Goal: Navigation & Orientation: Find specific page/section

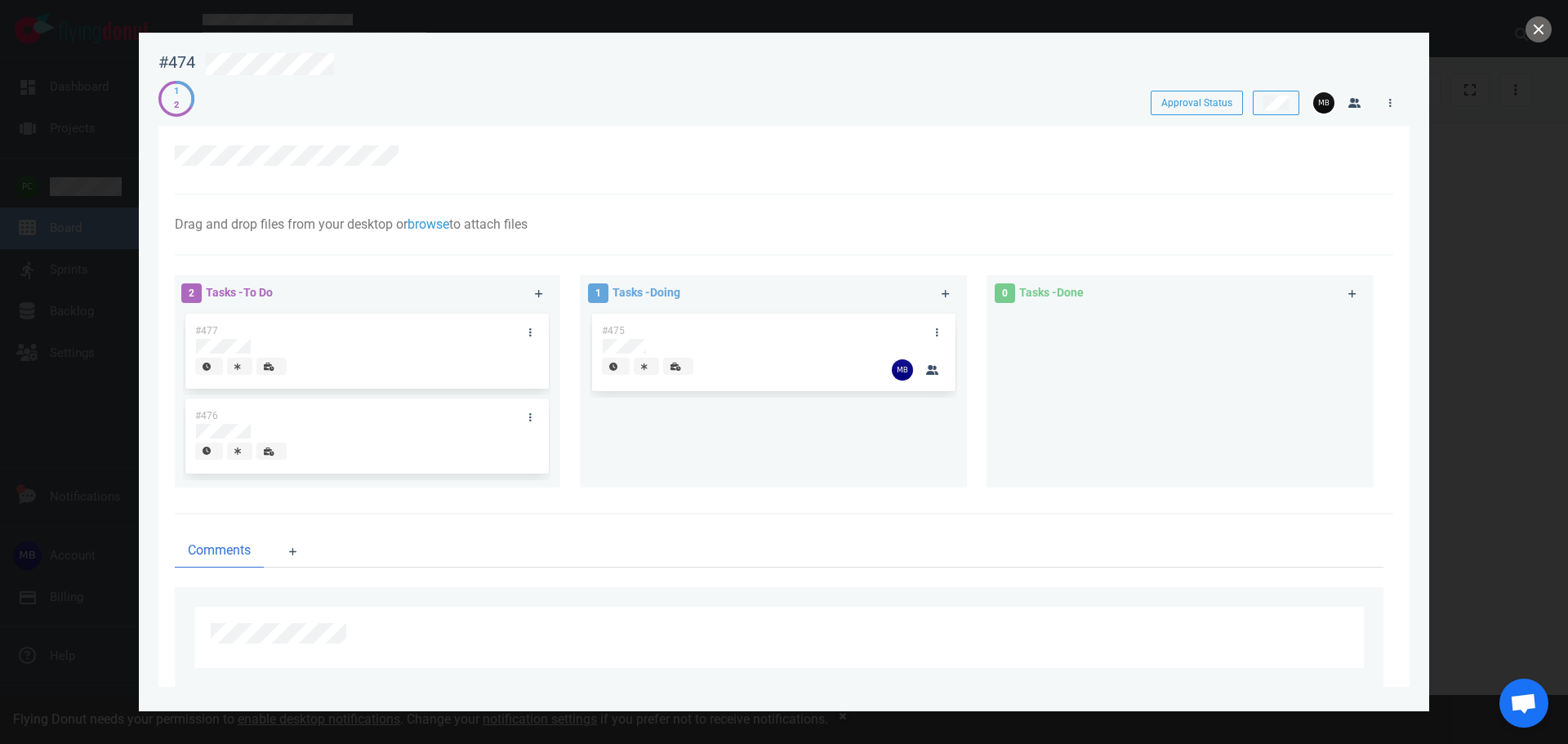
click at [82, 185] on div at bounding box center [784, 372] width 1568 height 744
click at [1540, 30] on button "close" at bounding box center [1538, 29] width 26 height 26
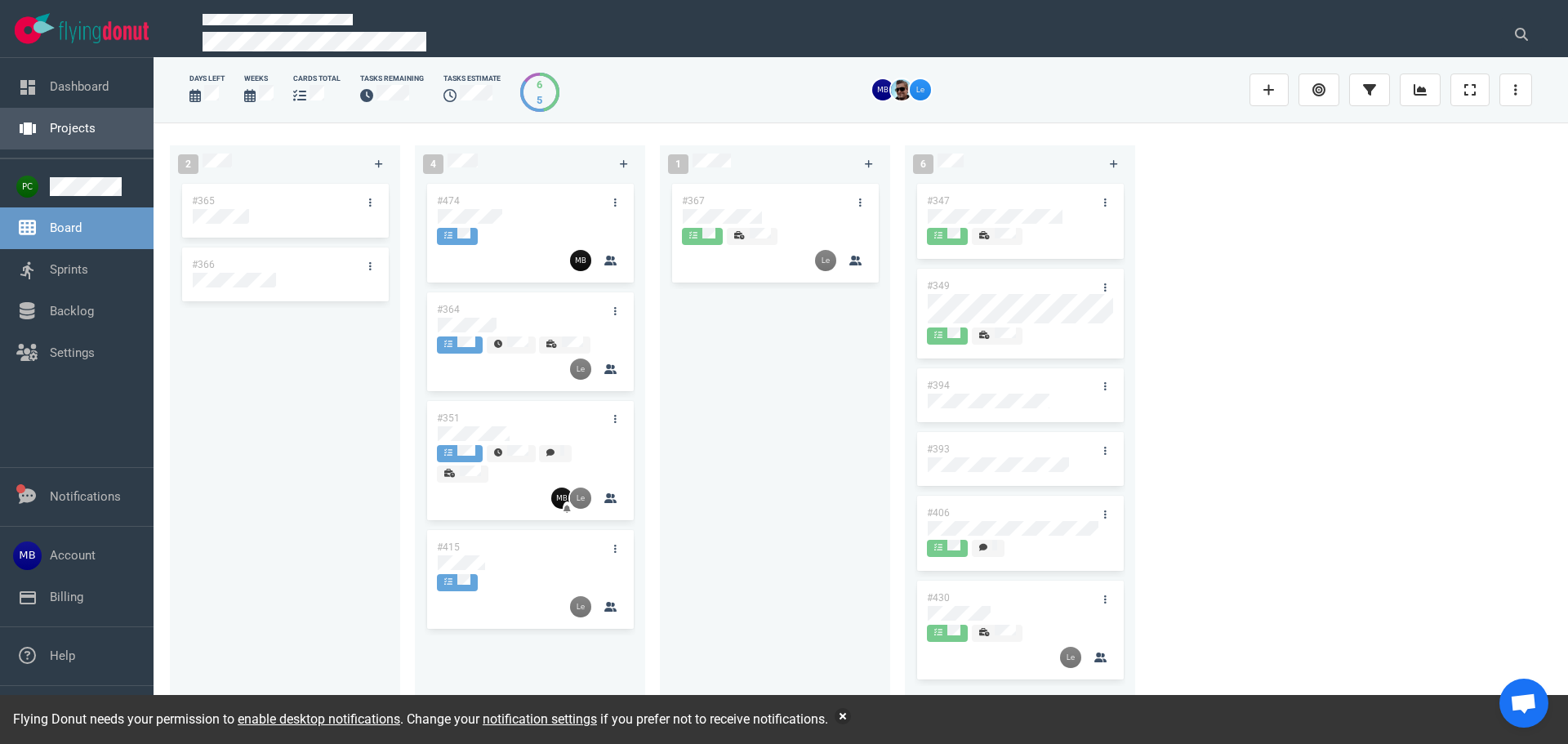
click at [72, 121] on link "Projects" at bounding box center [72, 128] width 46 height 14
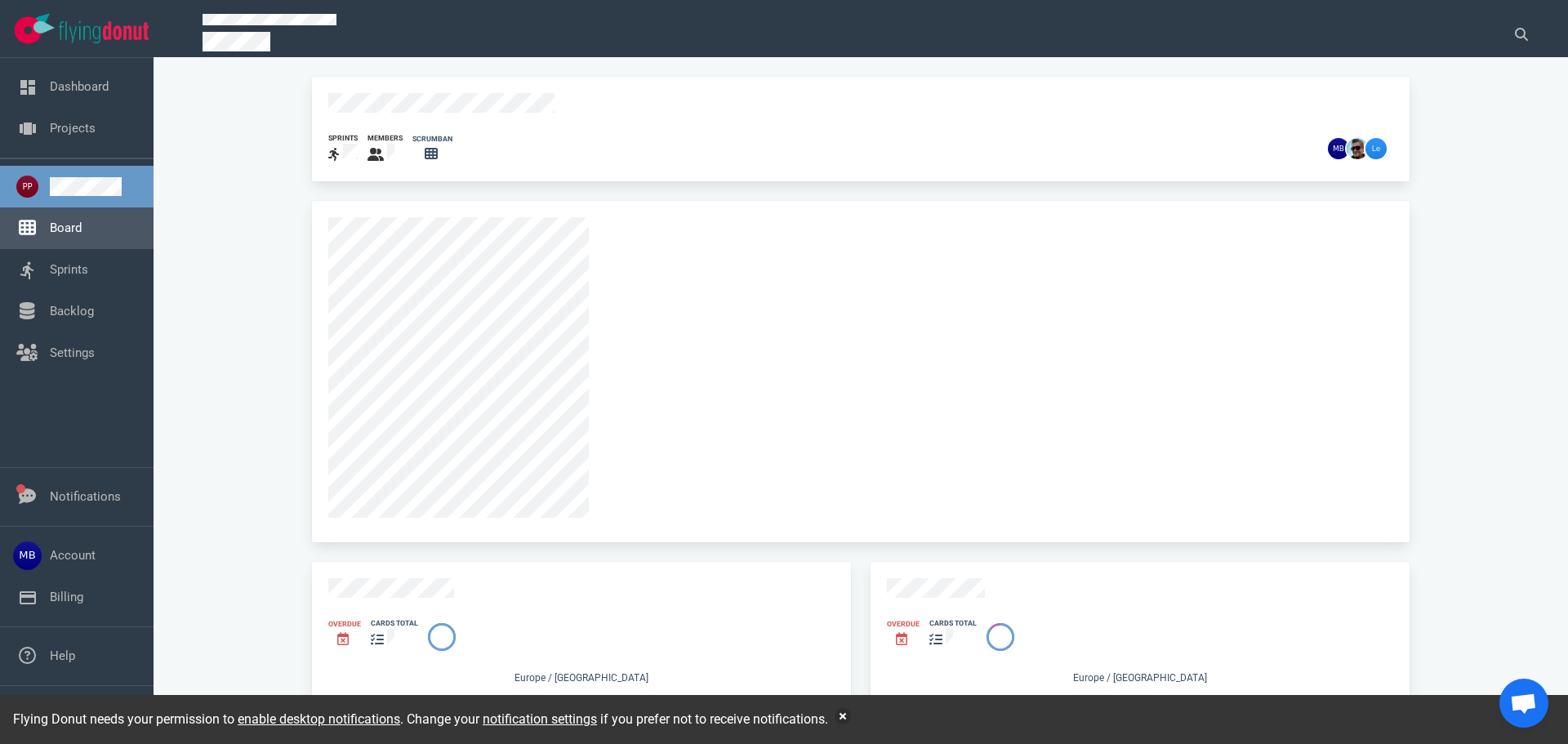
click at [76, 232] on link "Board" at bounding box center [66, 227] width 32 height 14
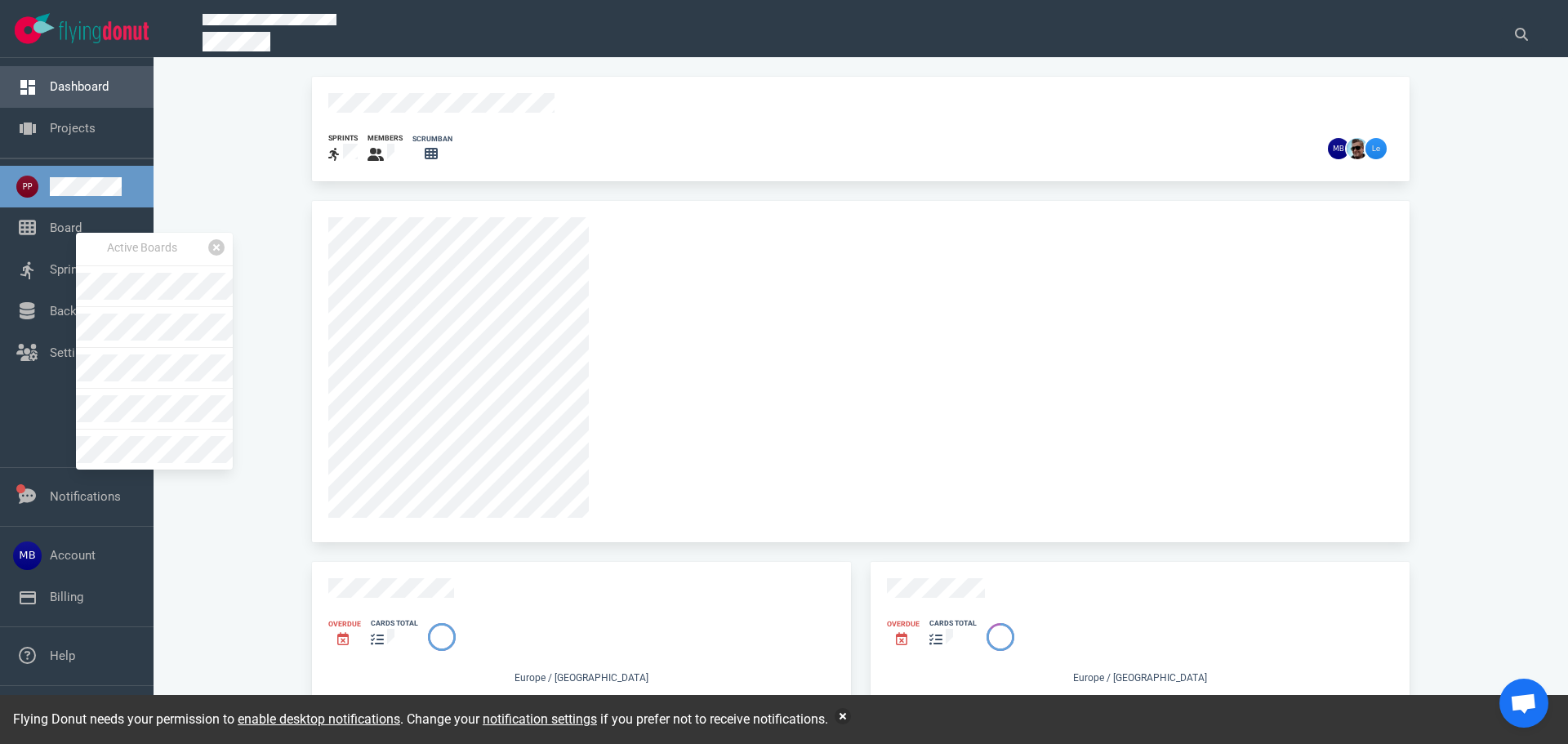
click at [73, 80] on link "Dashboard" at bounding box center [80, 87] width 59 height 14
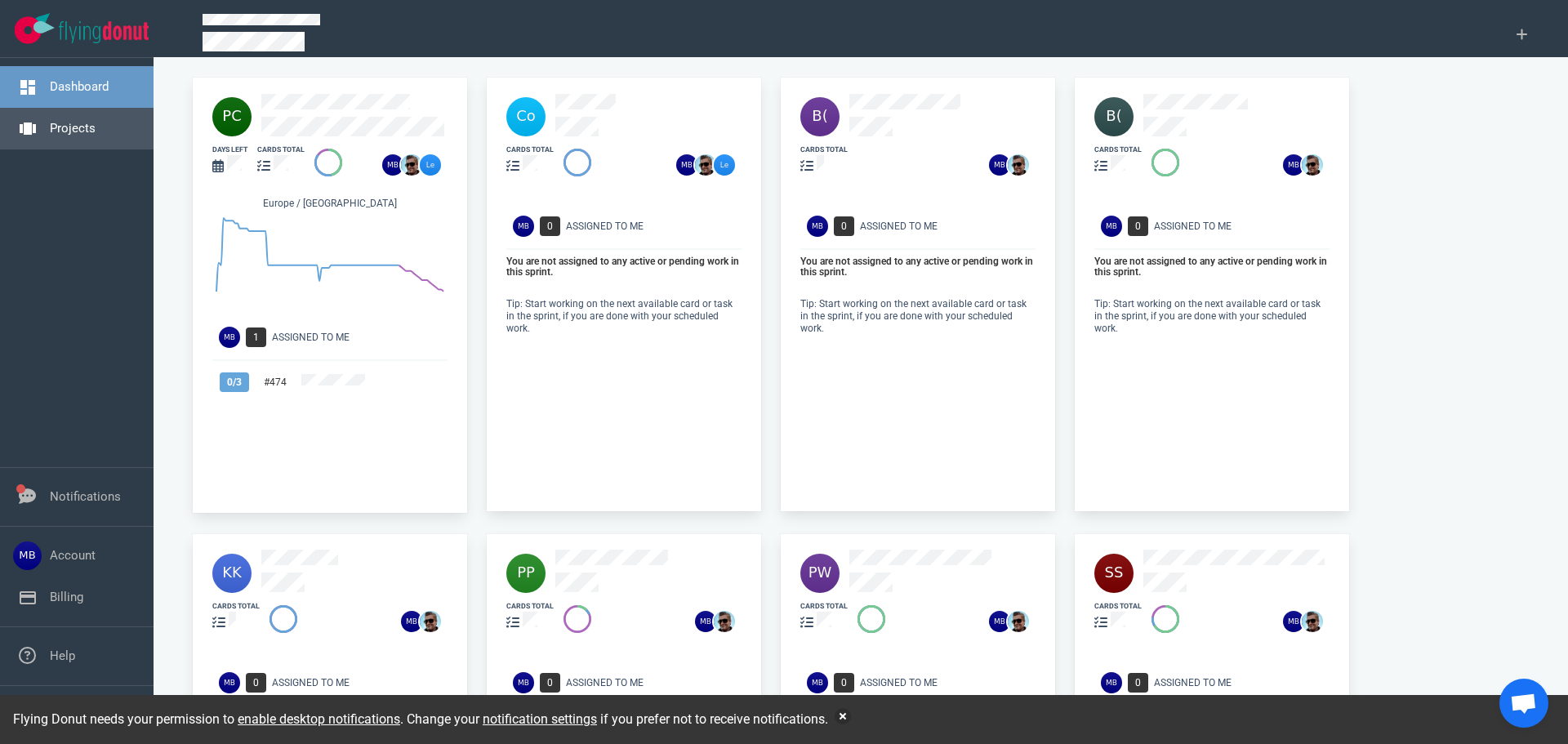
click at [78, 121] on link "Projects" at bounding box center [72, 128] width 46 height 14
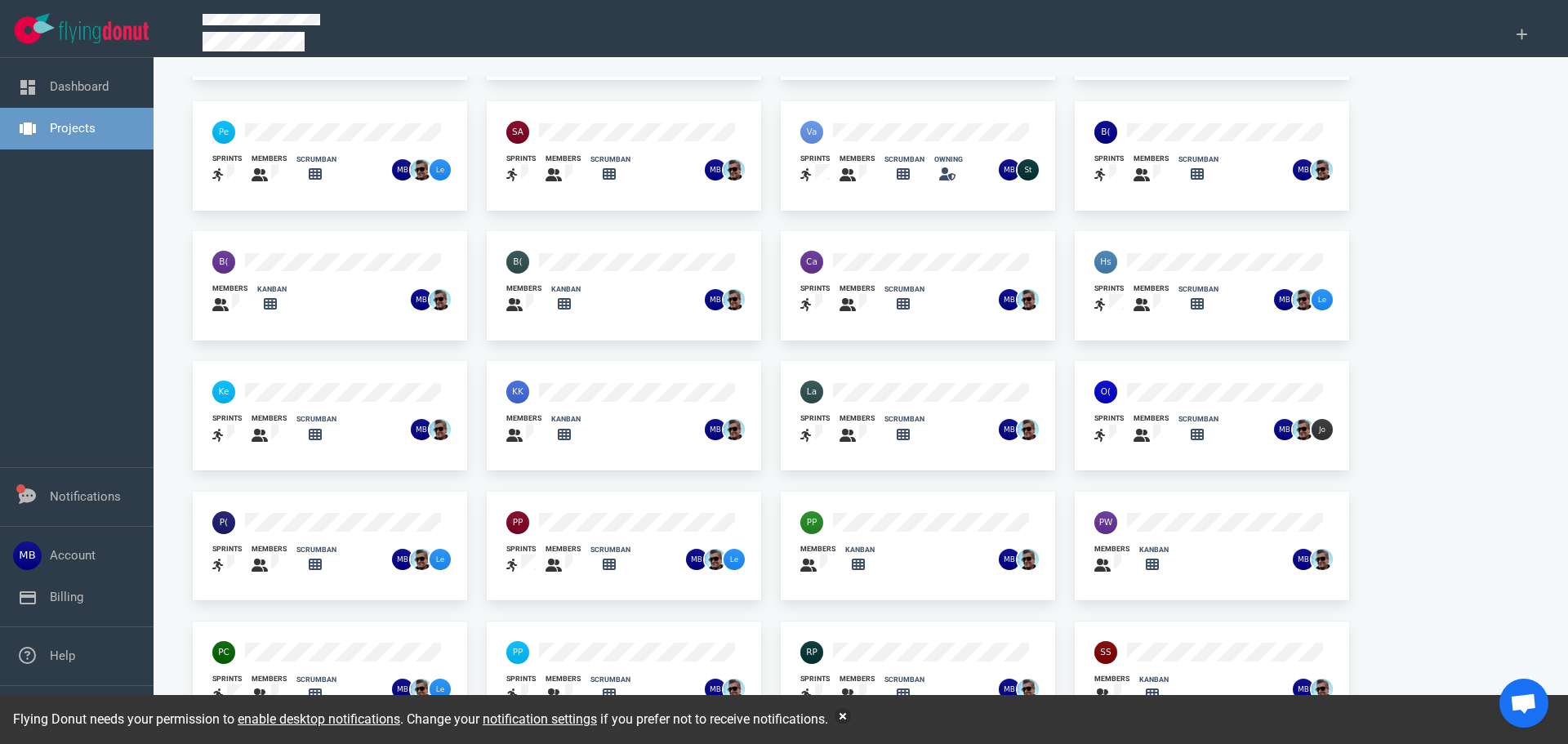
scroll to position [107, 0]
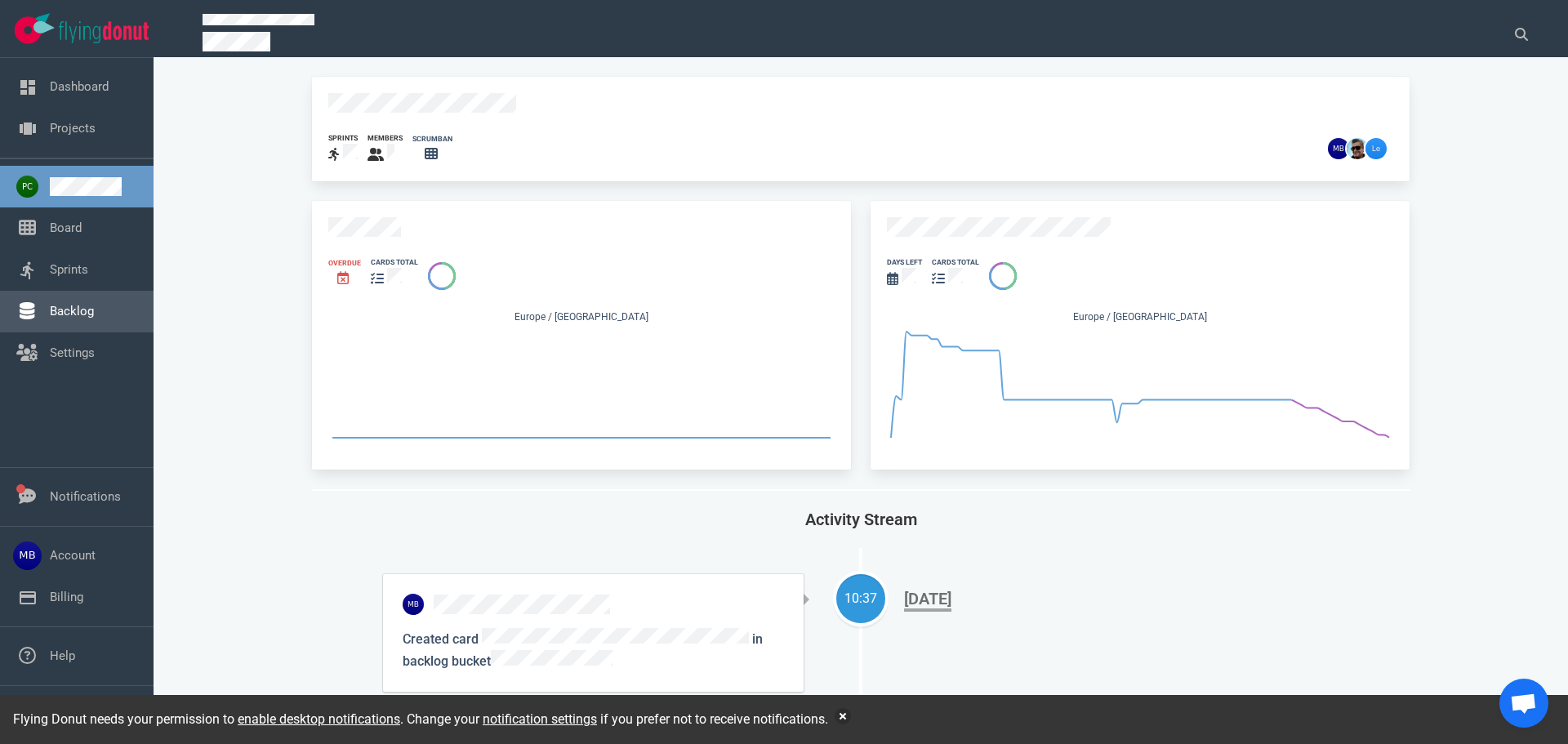
click at [94, 310] on link "Backlog" at bounding box center [72, 311] width 44 height 14
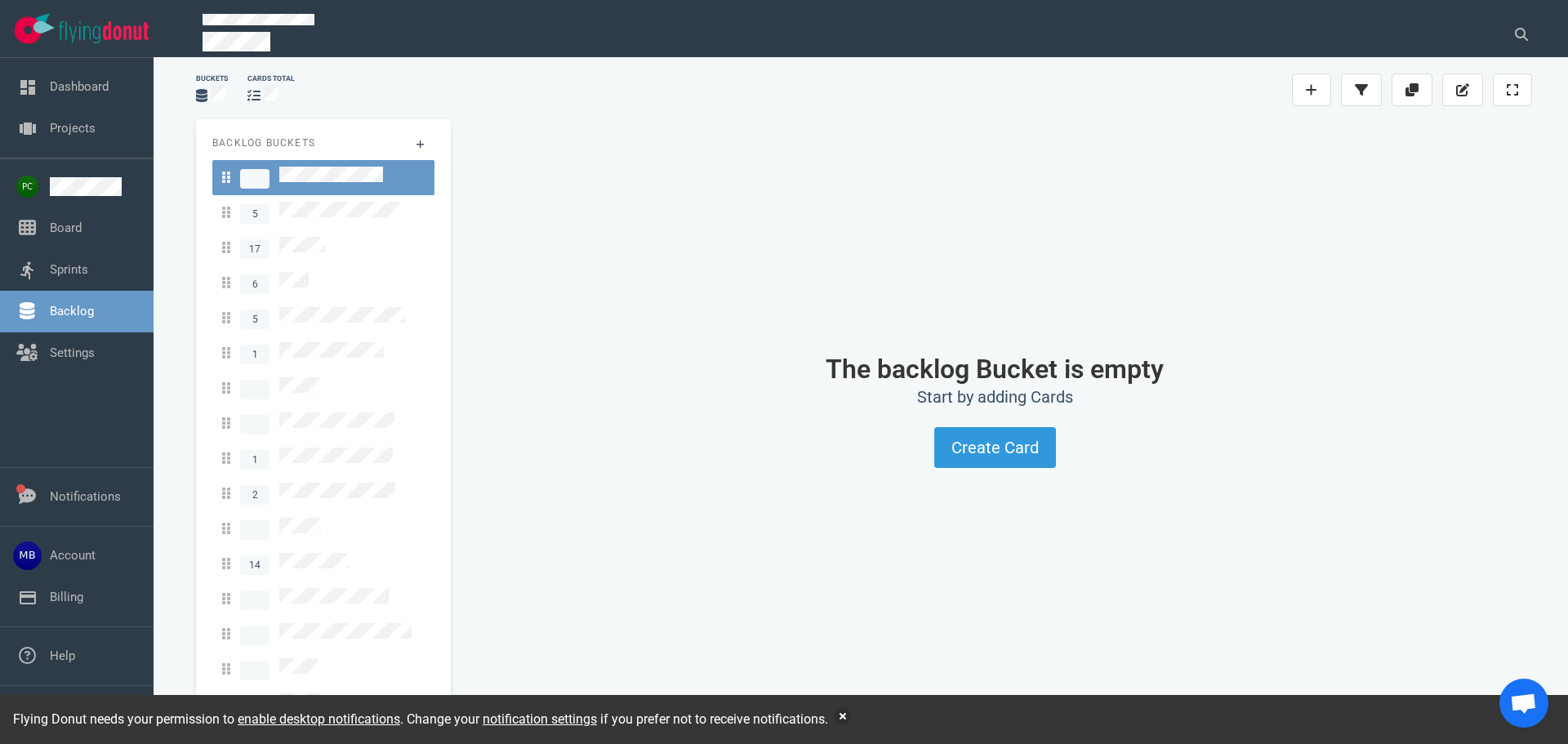
click at [332, 190] on link at bounding box center [323, 177] width 222 height 35
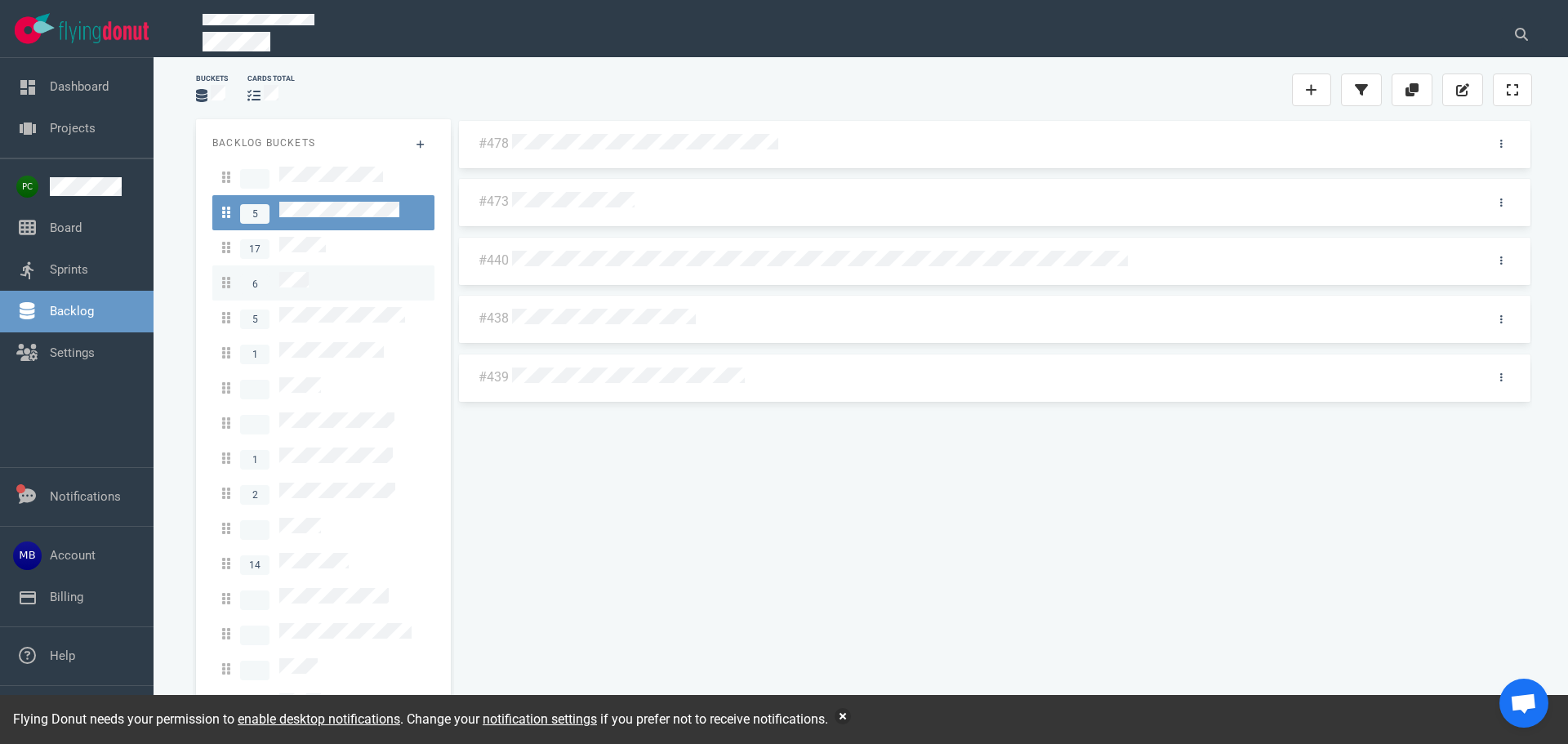
click at [279, 266] on link "6" at bounding box center [323, 283] width 222 height 35
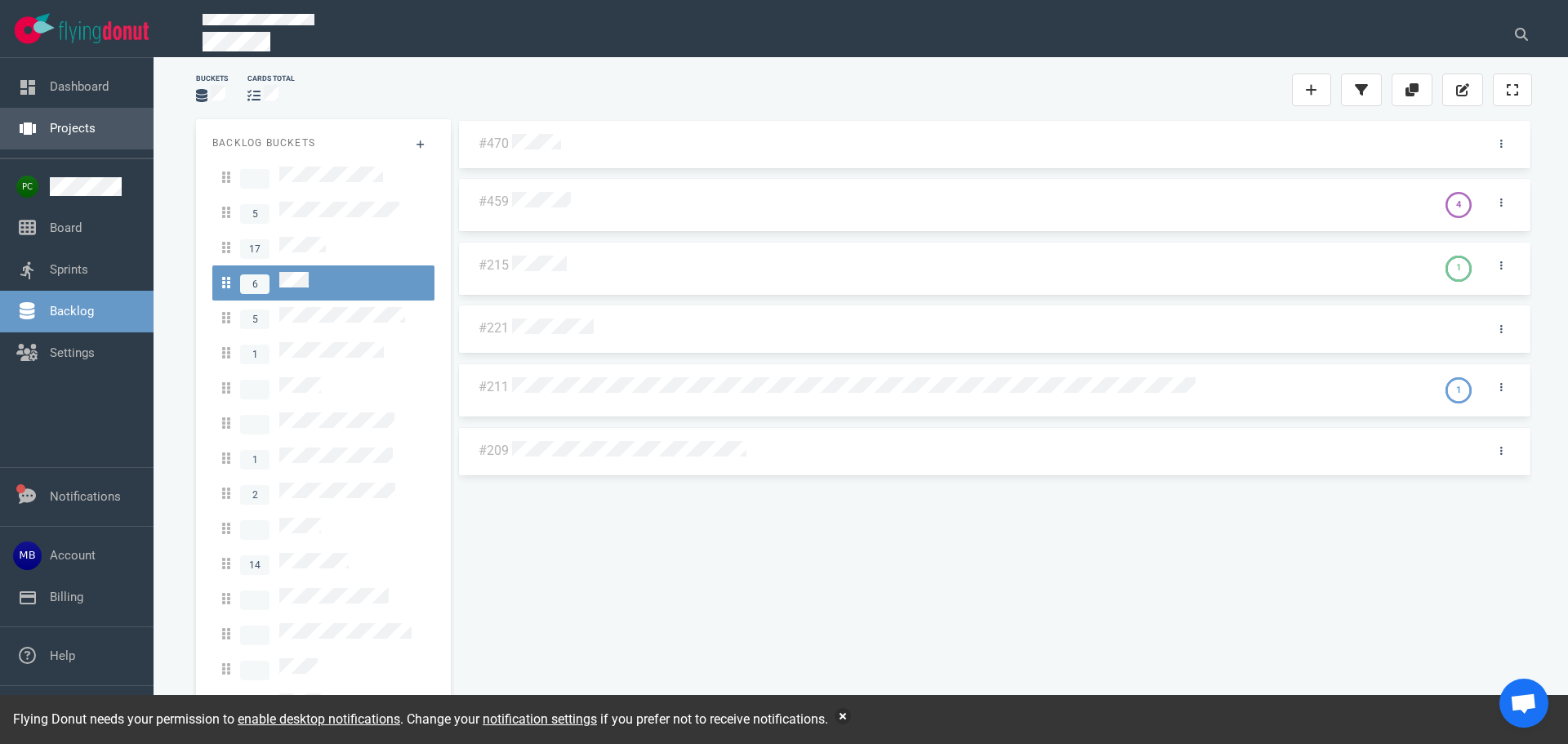
click at [74, 121] on link "Projects" at bounding box center [72, 128] width 46 height 14
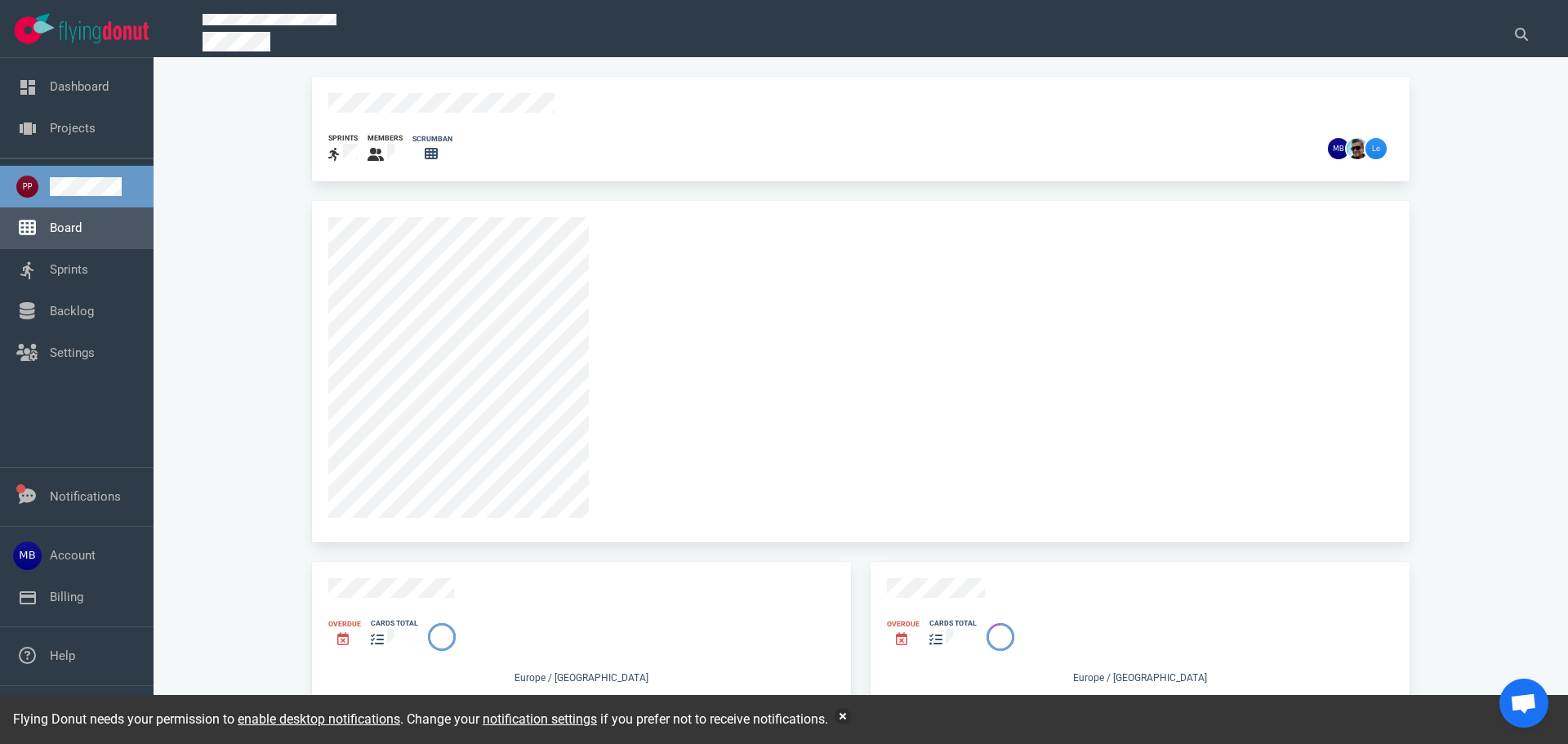
click at [81, 235] on link "Board" at bounding box center [66, 227] width 32 height 14
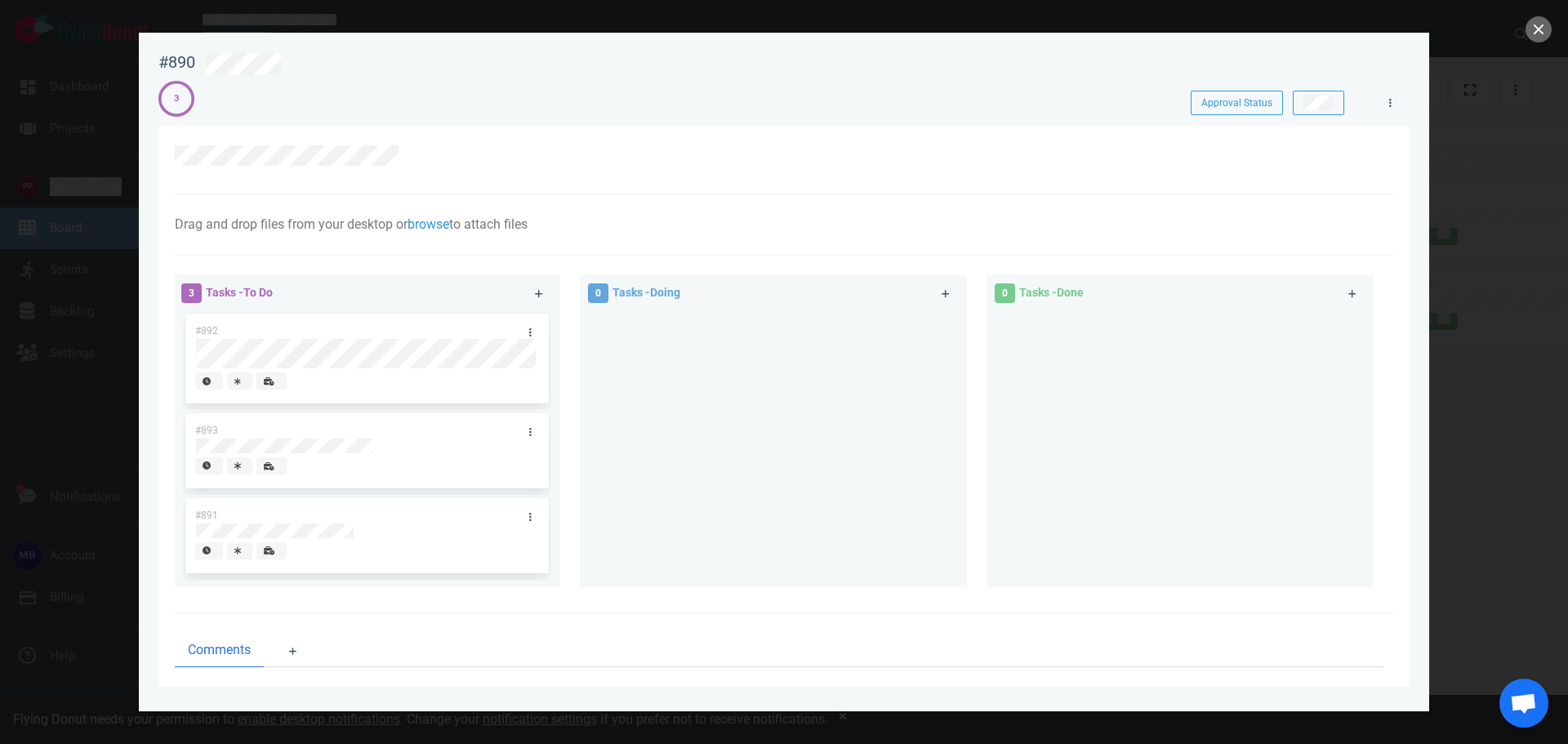
click at [1523, 35] on div at bounding box center [784, 372] width 1568 height 744
click at [1527, 34] on button "close" at bounding box center [1538, 29] width 26 height 26
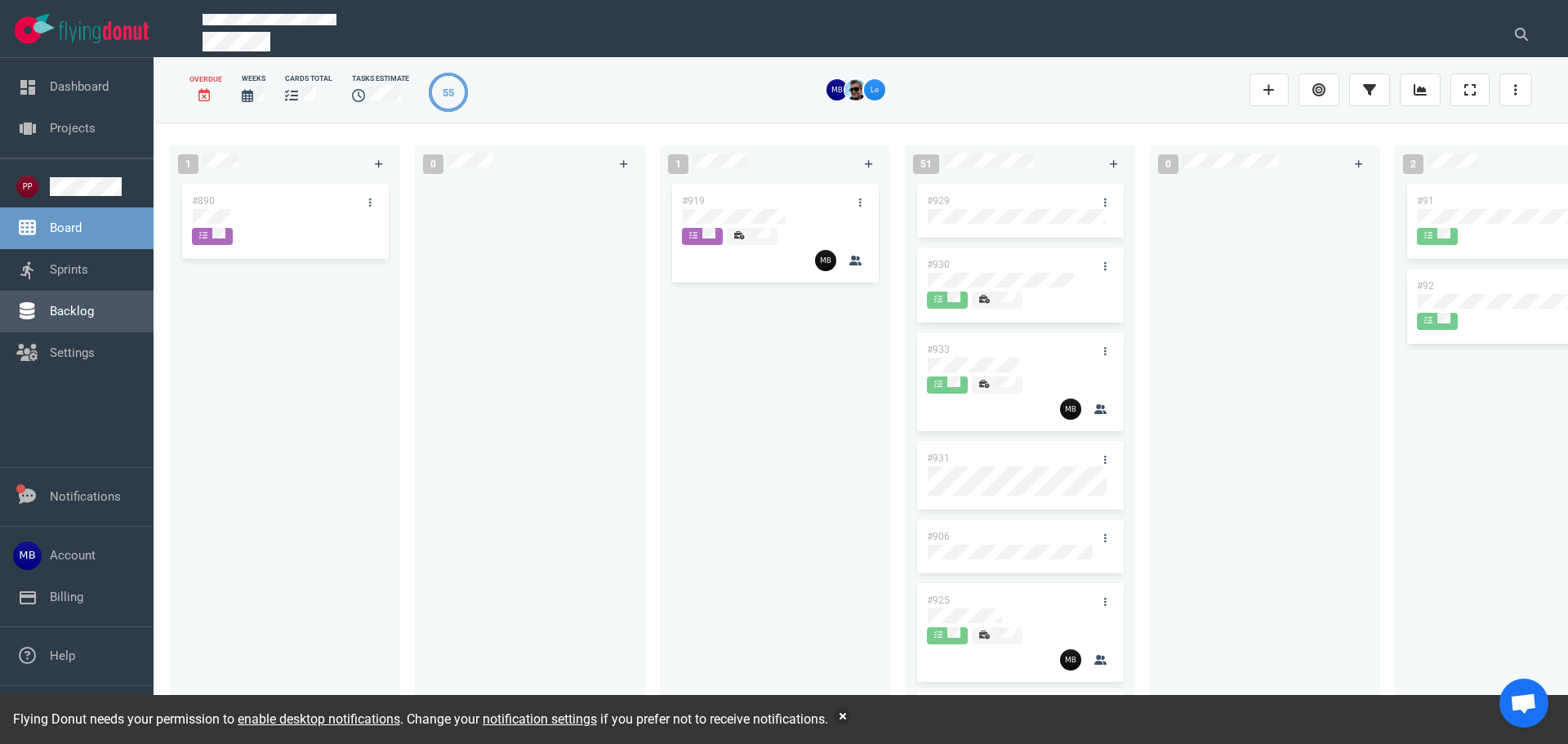
click at [79, 304] on link "Backlog" at bounding box center [72, 311] width 44 height 14
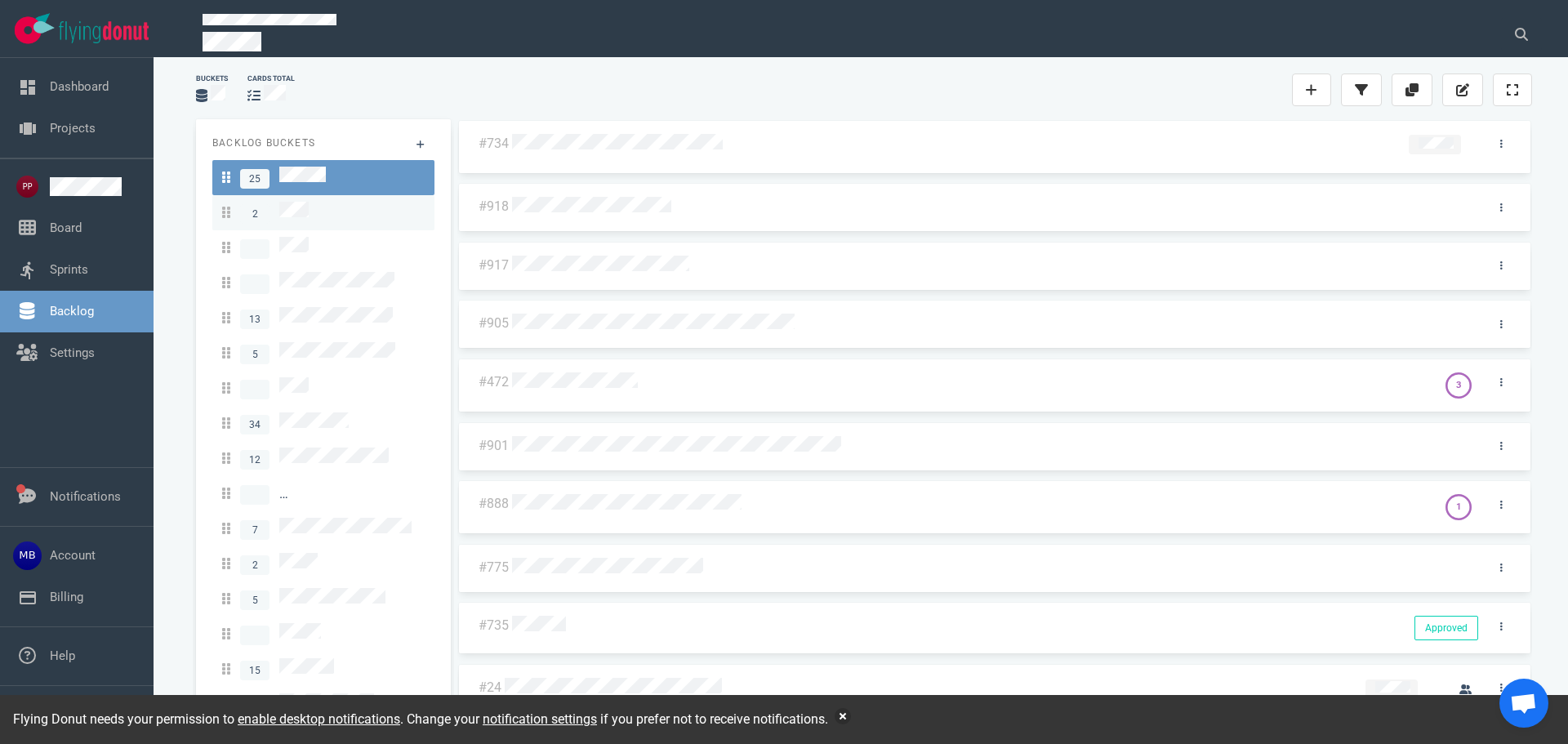
click at [318, 207] on div "2" at bounding box center [323, 212] width 202 height 22
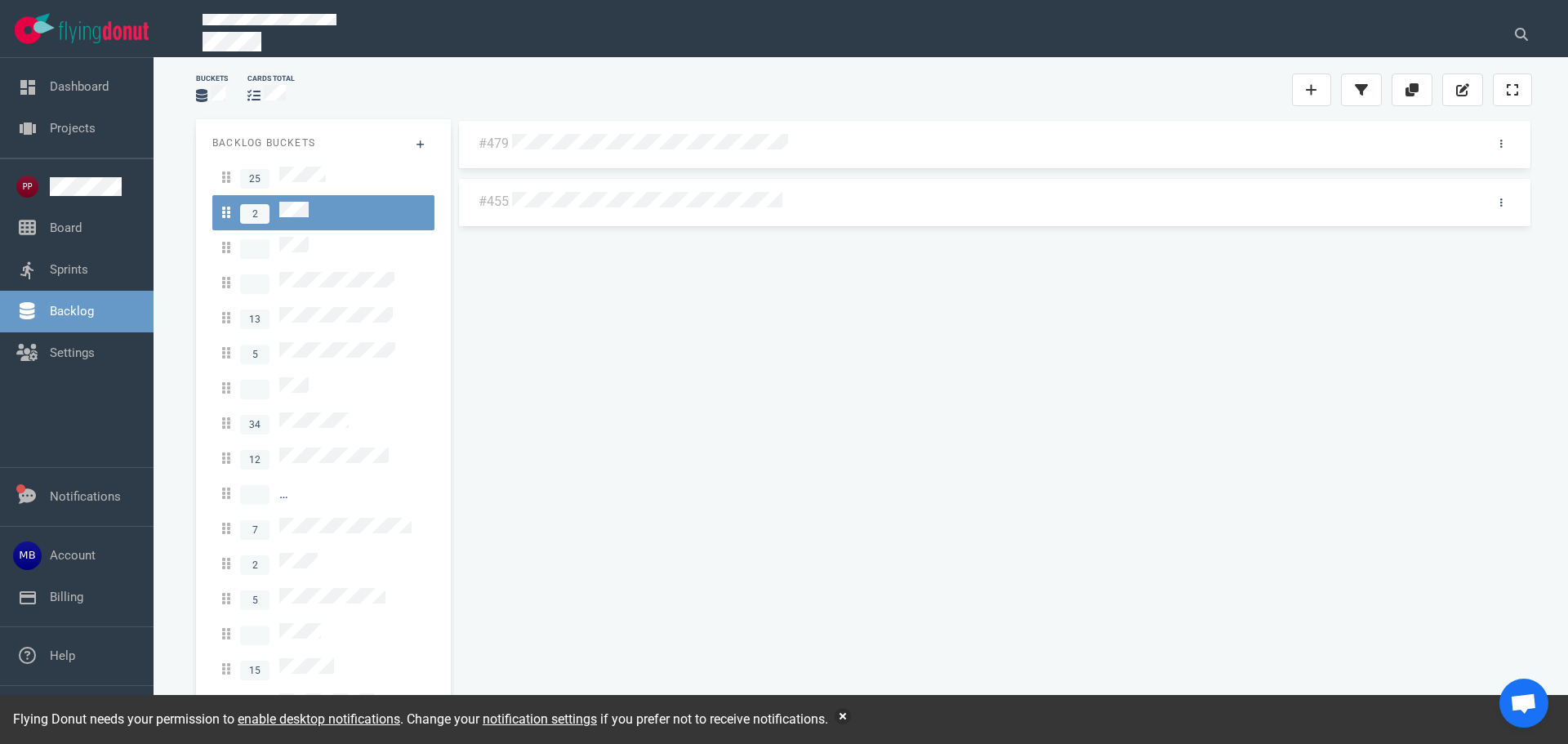
click at [729, 331] on div "#479 #455" at bounding box center [994, 414] width 1074 height 591
